Goal: Complete application form

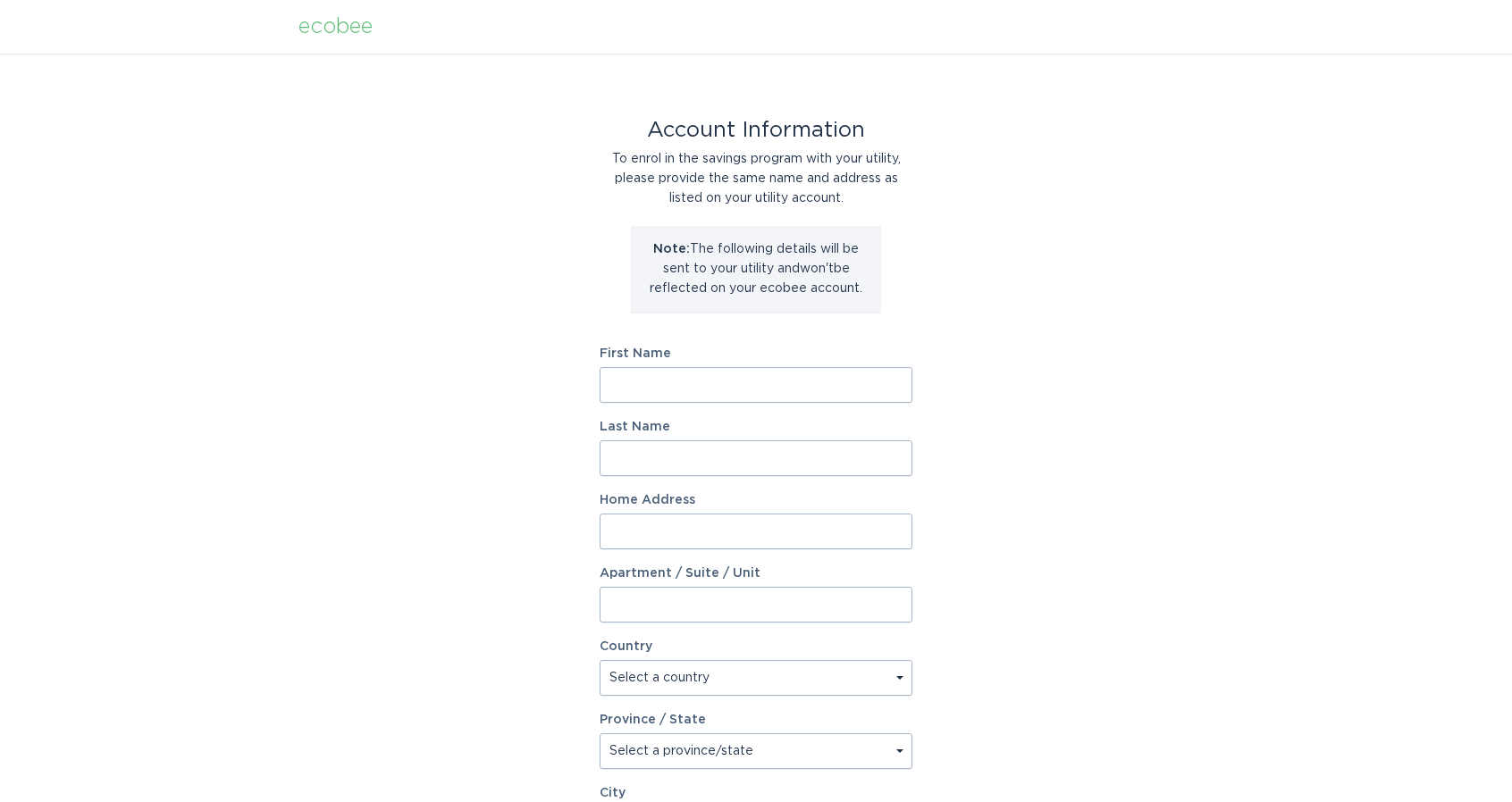
click at [744, 381] on input "First Name" at bounding box center [756, 385] width 313 height 36
type input "[PERSON_NAME]"
type input "Maarschalk"
type input "1641 Riverview Ter"
select select "US"
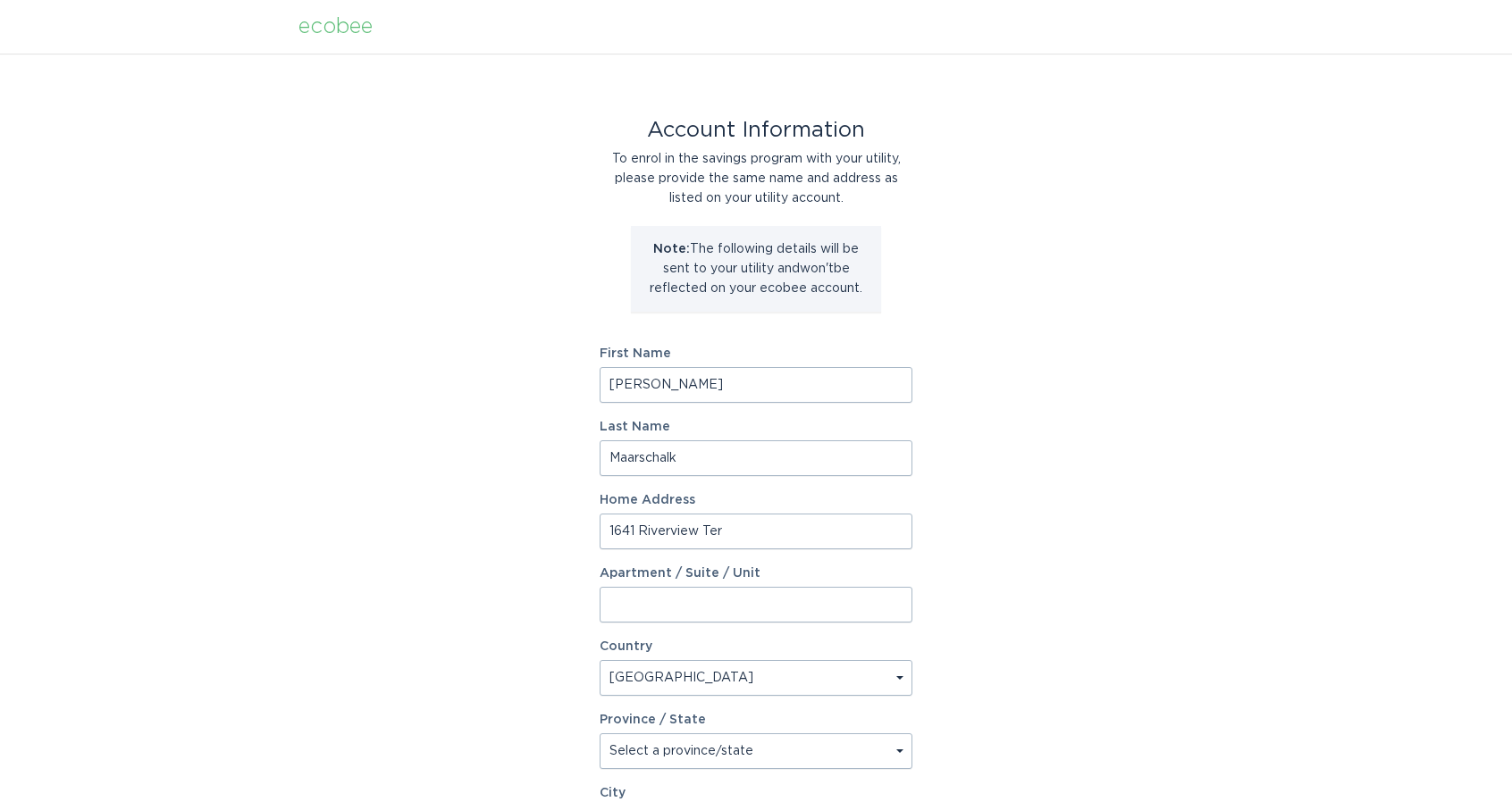
type input "Wilmington"
type input "28401"
select select "NC"
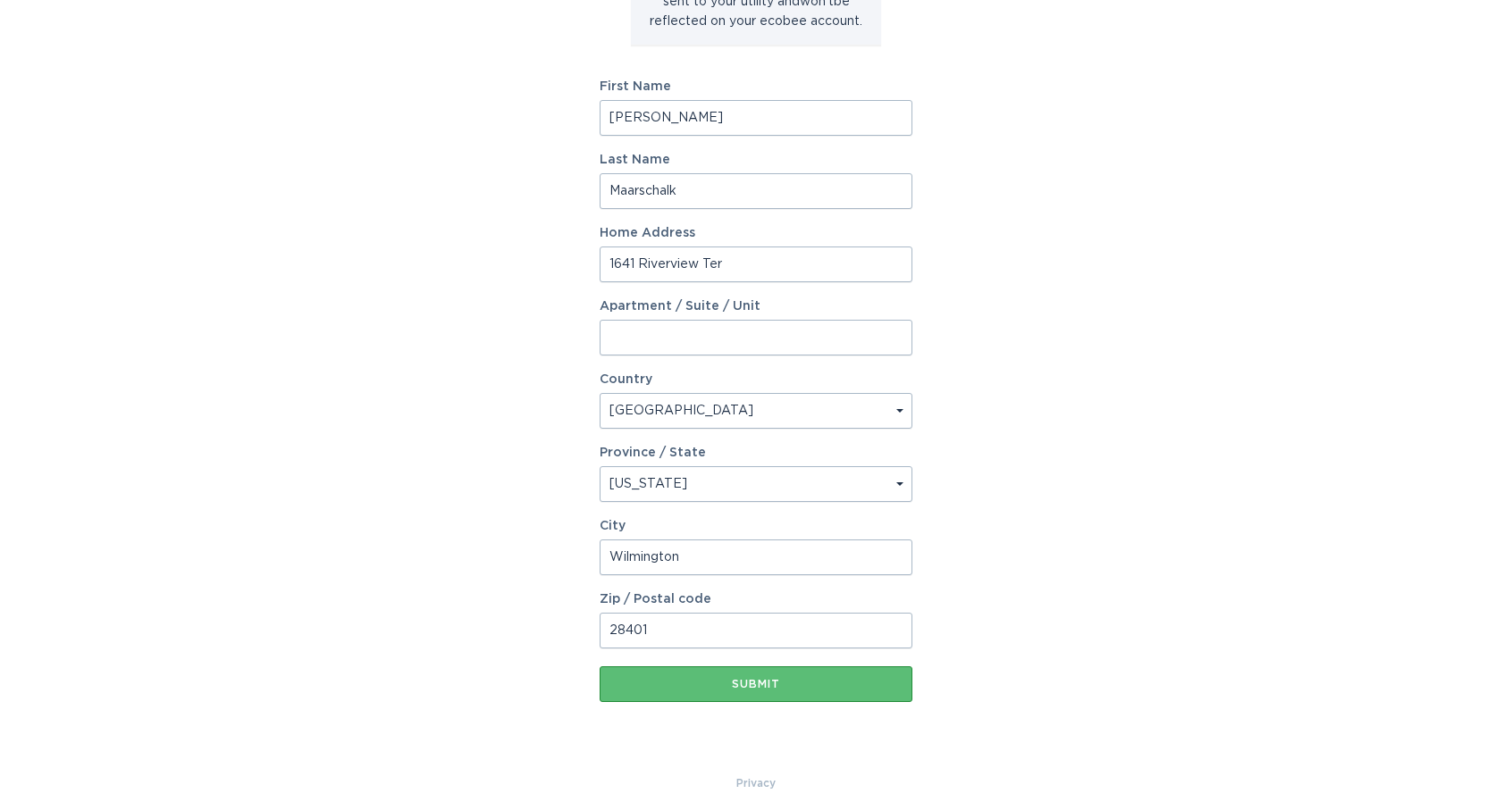
scroll to position [268, 0]
click at [789, 679] on div "Submit" at bounding box center [756, 683] width 295 height 11
